Goal: Transaction & Acquisition: Download file/media

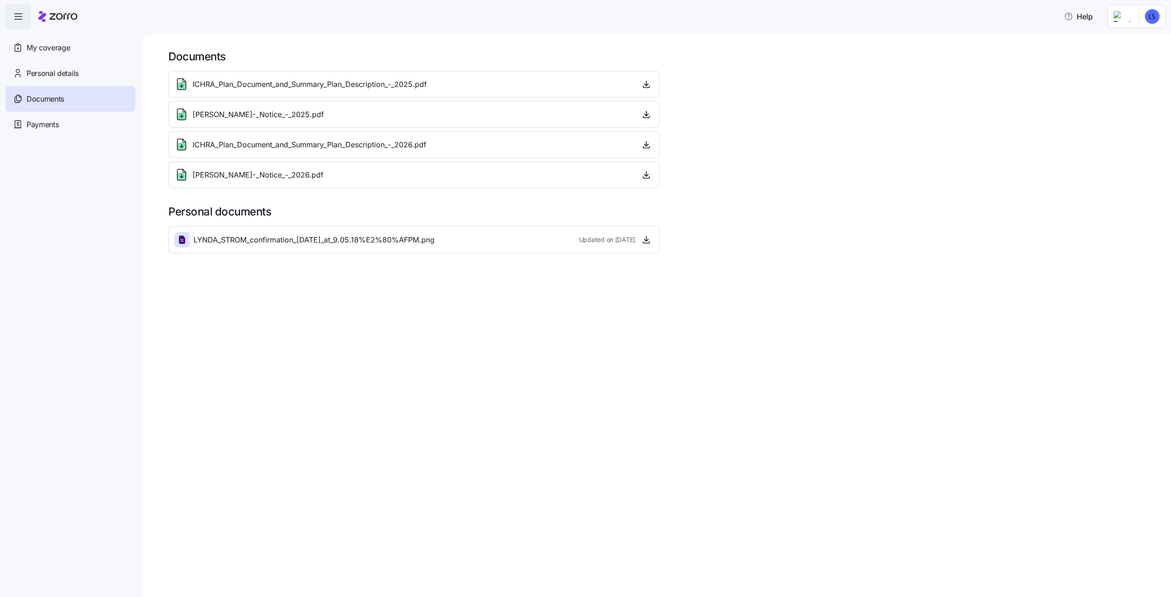
click at [296, 84] on span "ICHRA_Plan_Document_and_Summary_Plan_Description_-_2025.pdf" at bounding box center [310, 84] width 234 height 11
click at [649, 84] on icon "button" at bounding box center [646, 84] width 9 height 9
click at [397, 242] on span "LYNDA_STROM_confirmation_[DATE]_at_9.05.18%E2%80%AFPM.png" at bounding box center [314, 239] width 241 height 11
click at [646, 239] on icon "button" at bounding box center [646, 239] width 9 height 9
click at [648, 115] on icon "button" at bounding box center [646, 114] width 9 height 9
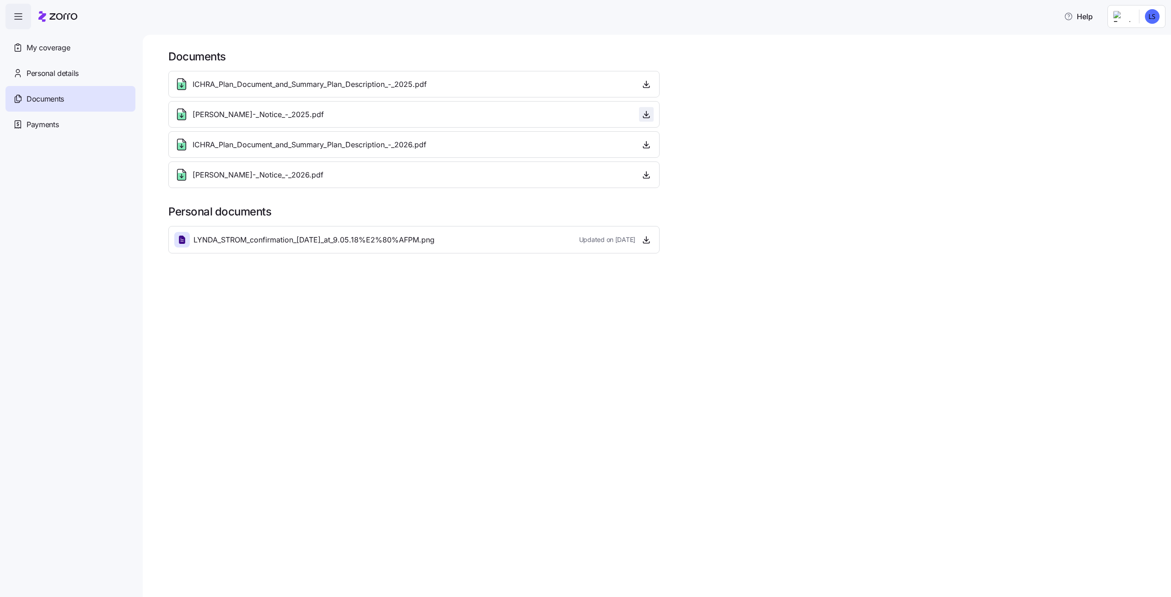
click at [646, 115] on icon "button" at bounding box center [646, 114] width 9 height 9
click at [61, 75] on span "Personal details" at bounding box center [53, 73] width 52 height 11
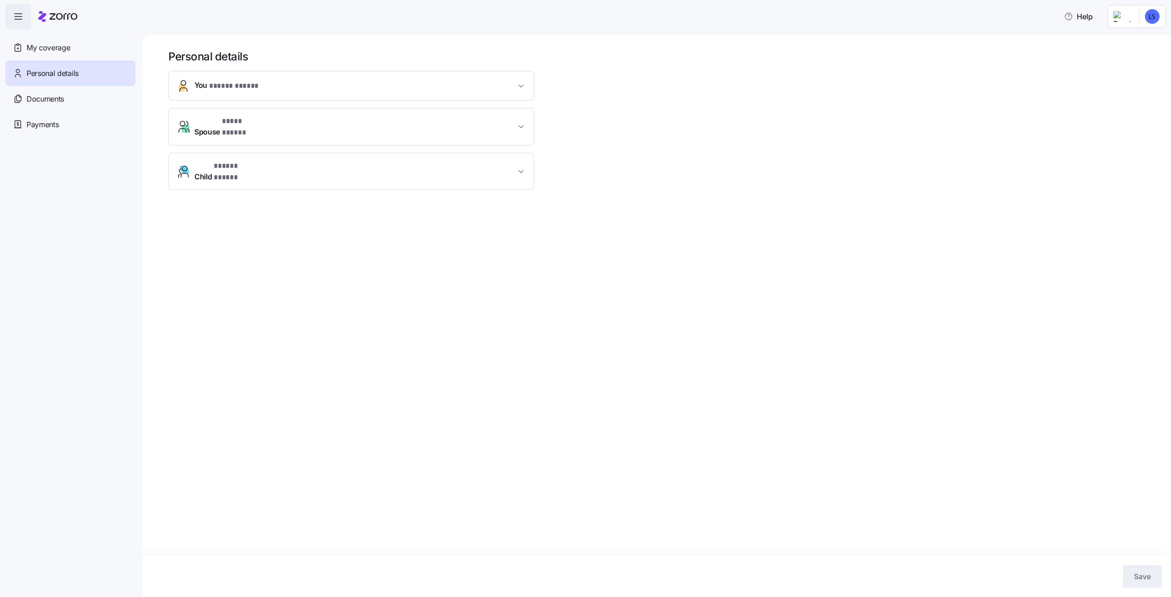
click at [379, 87] on span "You * ***** ***** *" at bounding box center [354, 86] width 321 height 12
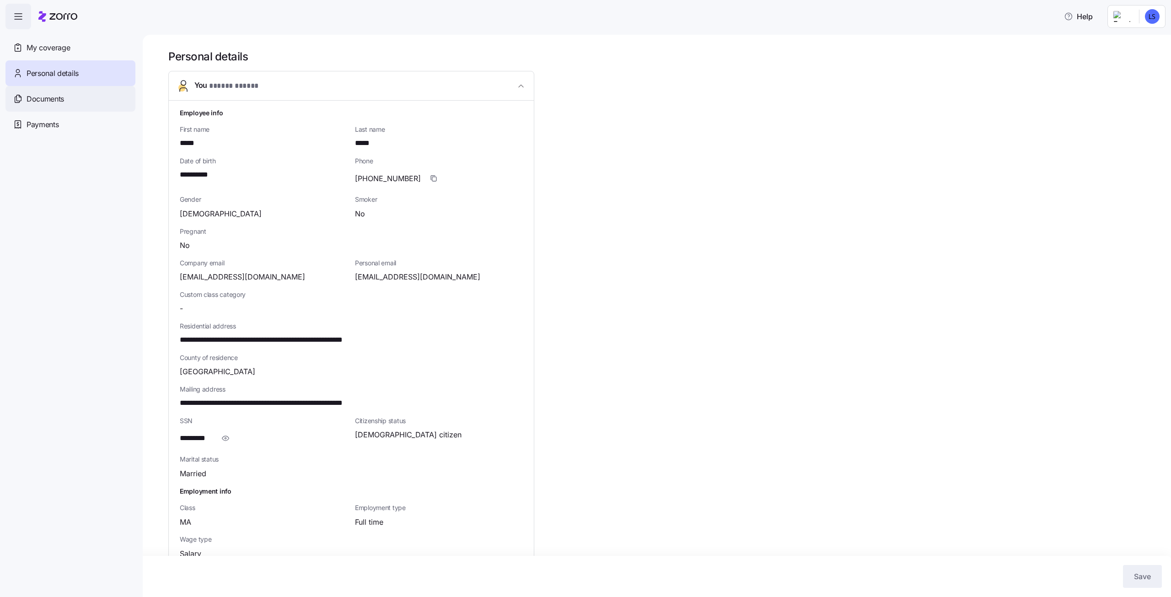
click at [37, 100] on span "Documents" at bounding box center [46, 98] width 38 height 11
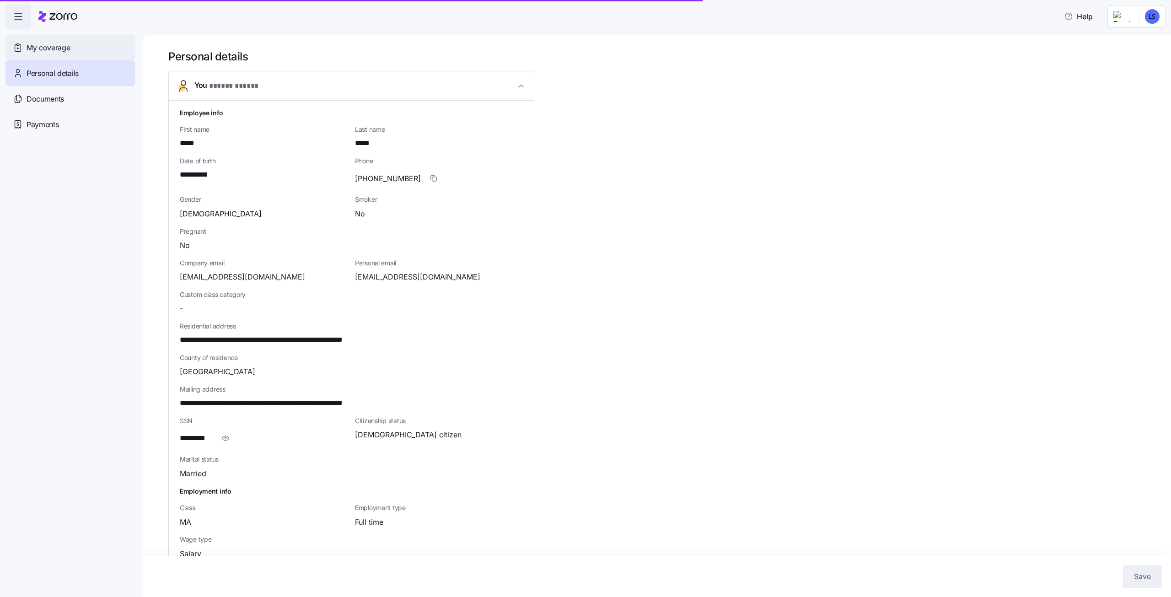
click at [54, 50] on span "My coverage" at bounding box center [48, 47] width 43 height 11
click at [54, 48] on span "My coverage" at bounding box center [48, 47] width 43 height 11
